Goal: Find specific page/section: Find specific page/section

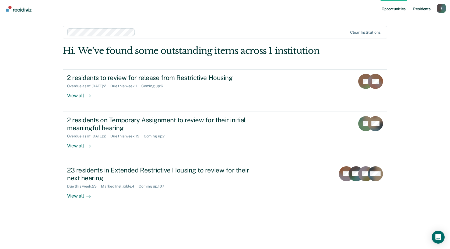
click at [423, 9] on link "Resident s" at bounding box center [422, 8] width 20 height 17
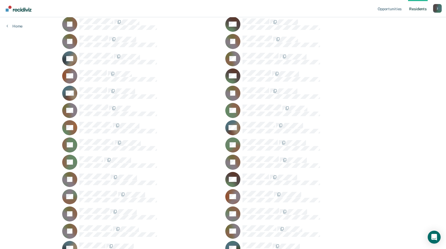
scroll to position [4023, 0]
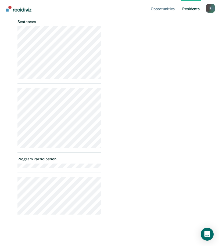
scroll to position [188, 0]
